Goal: Find specific page/section: Find specific page/section

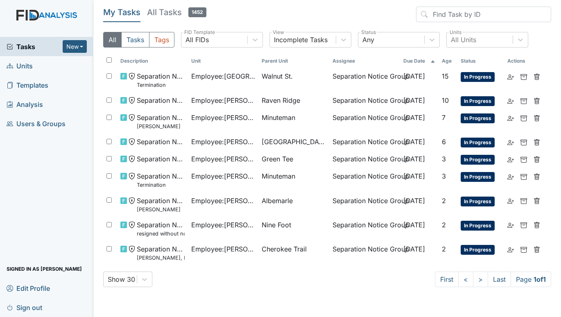
click at [29, 67] on span "Units" at bounding box center [20, 65] width 26 height 13
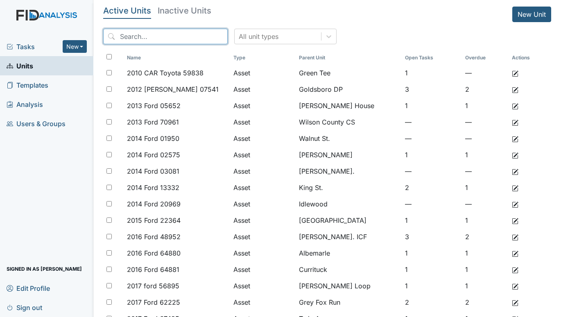
click at [144, 39] on input "search" at bounding box center [165, 37] width 125 height 16
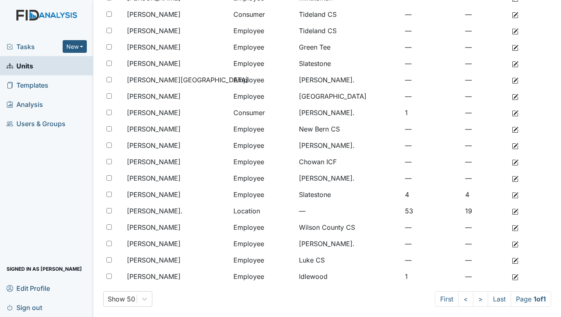
scroll to position [258, 0]
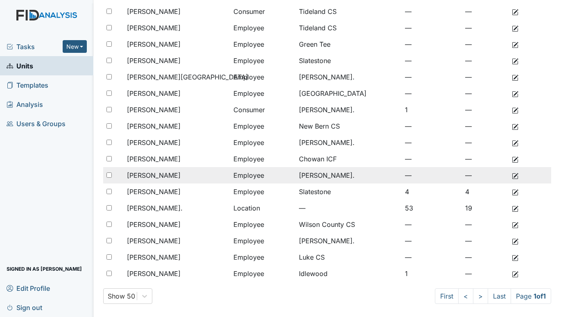
type input "WILLIAM"
click at [174, 175] on span "Williams, Shanita" at bounding box center [154, 175] width 54 height 10
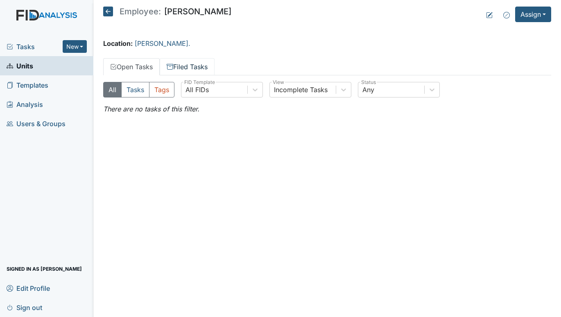
click at [186, 63] on link "Filed Tasks" at bounding box center [187, 66] width 55 height 17
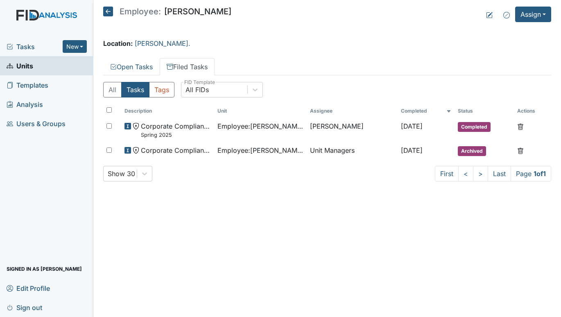
click at [300, 211] on main "Employee: Shanita Williams Assign Assign Form Assign Inspection Assign Document…" at bounding box center [327, 158] width 468 height 317
click at [128, 65] on link "Open Tasks" at bounding box center [131, 66] width 57 height 17
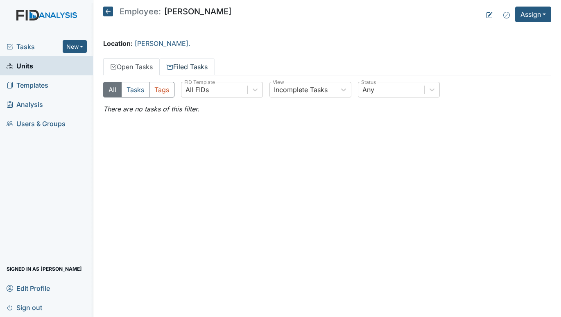
click at [186, 62] on link "Filed Tasks" at bounding box center [187, 66] width 55 height 17
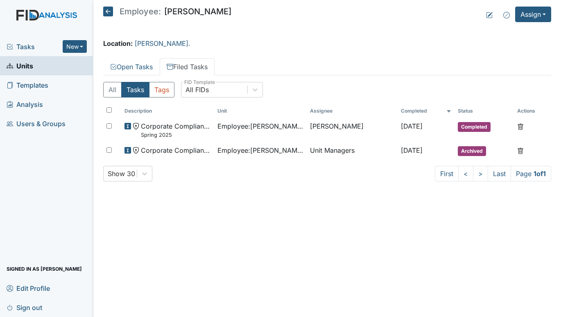
click at [24, 67] on span "Units" at bounding box center [20, 65] width 27 height 13
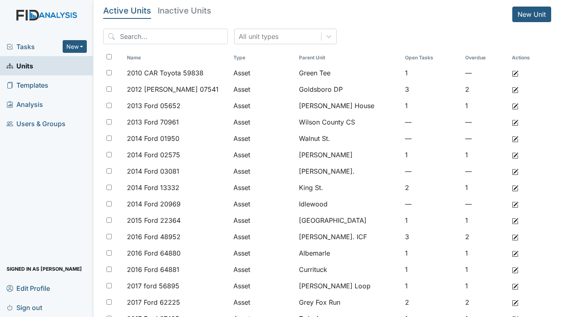
click at [25, 43] on span "Tasks" at bounding box center [35, 47] width 56 height 10
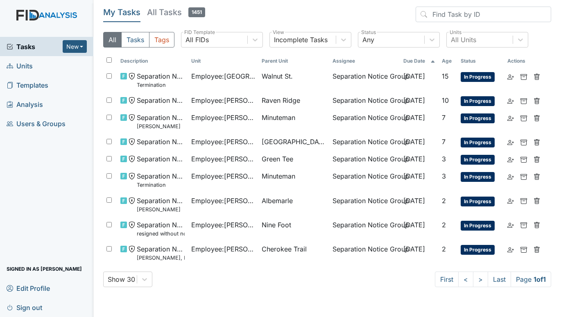
click at [18, 67] on span "Units" at bounding box center [20, 65] width 26 height 13
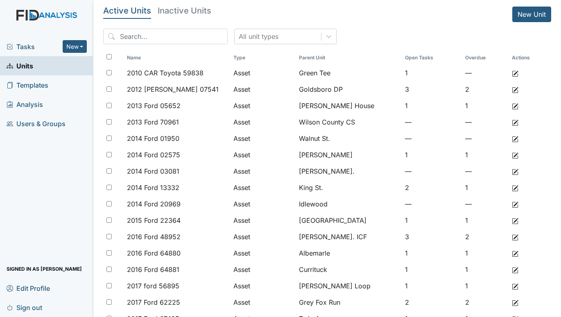
click at [20, 45] on span "Tasks" at bounding box center [35, 47] width 56 height 10
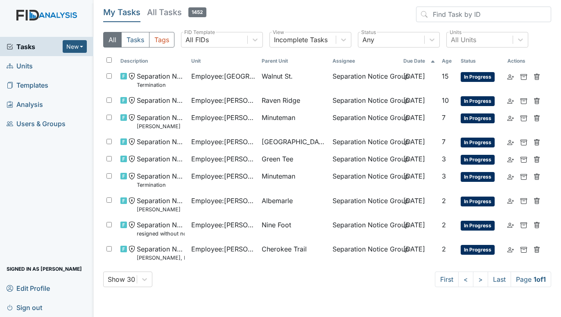
click at [22, 61] on span "Units" at bounding box center [20, 65] width 26 height 13
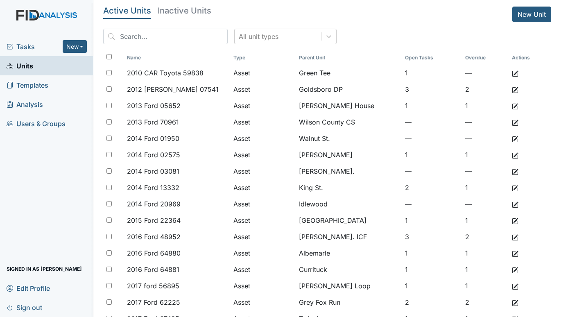
click at [25, 45] on span "Tasks" at bounding box center [35, 47] width 56 height 10
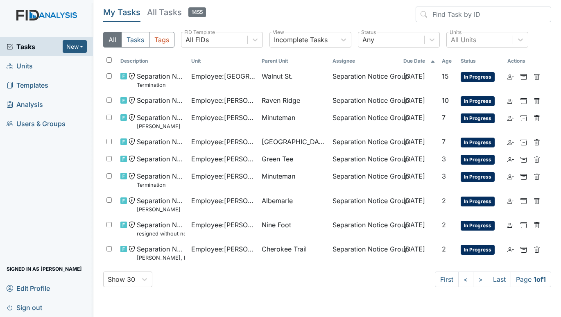
click at [30, 65] on span "Units" at bounding box center [20, 65] width 26 height 13
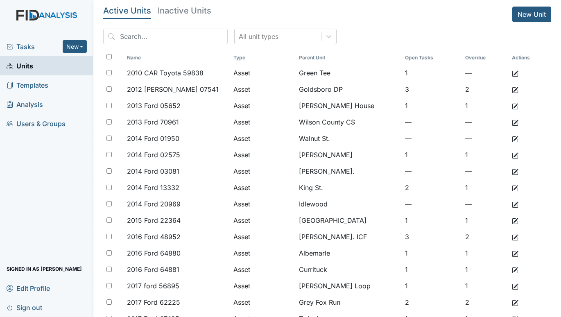
click at [18, 47] on span "Tasks" at bounding box center [35, 47] width 56 height 10
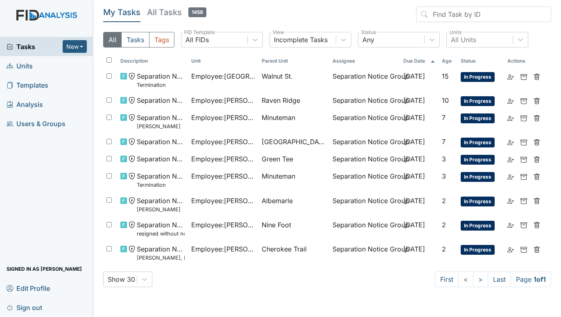
click at [20, 66] on span "Units" at bounding box center [20, 65] width 26 height 13
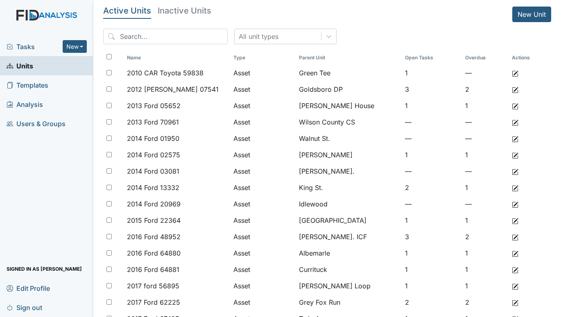
click at [17, 42] on span "Tasks" at bounding box center [35, 47] width 56 height 10
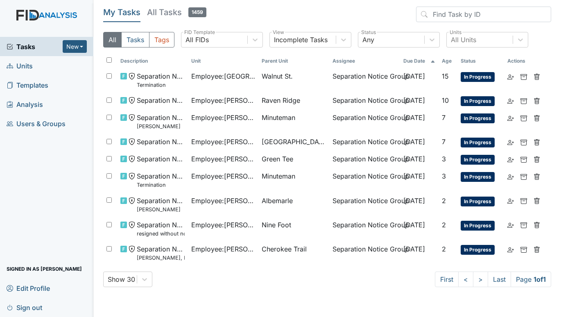
click at [20, 67] on span "Units" at bounding box center [20, 65] width 26 height 13
